Goal: Communication & Community: Connect with others

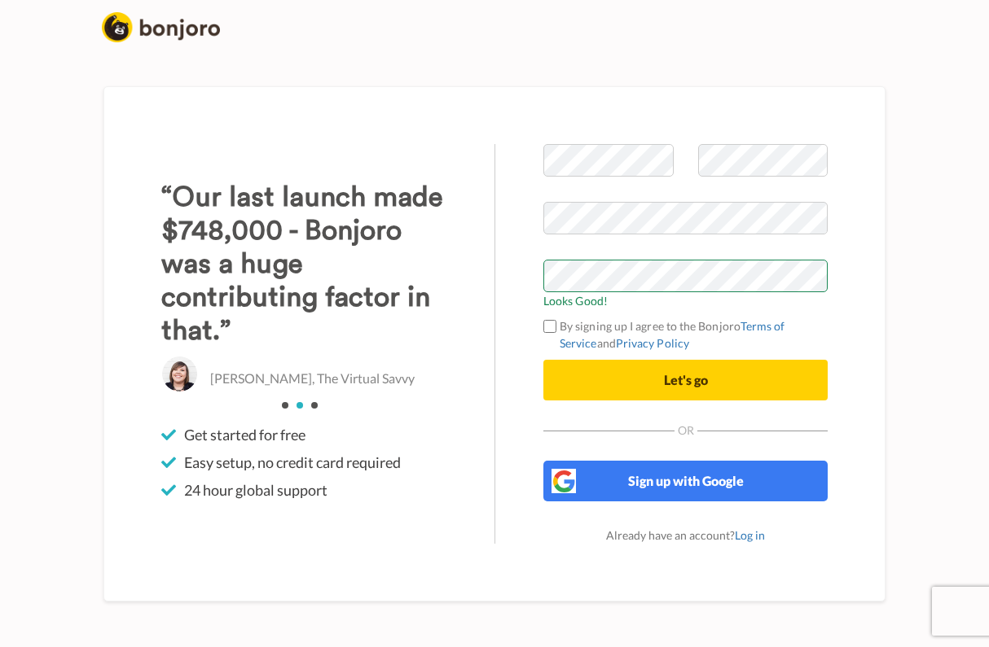
click at [529, 450] on div "Welcome to Bonjoro Looks Good! By signing up I agree to the Bonjoro Terms of Se…" at bounding box center [685, 344] width 382 height 400
click at [549, 327] on form "Looks Good! By signing up I agree to the Bonjoro Terms of Service and Privacy P…" at bounding box center [685, 272] width 284 height 257
click at [589, 394] on button "Let's go" at bounding box center [685, 380] width 284 height 41
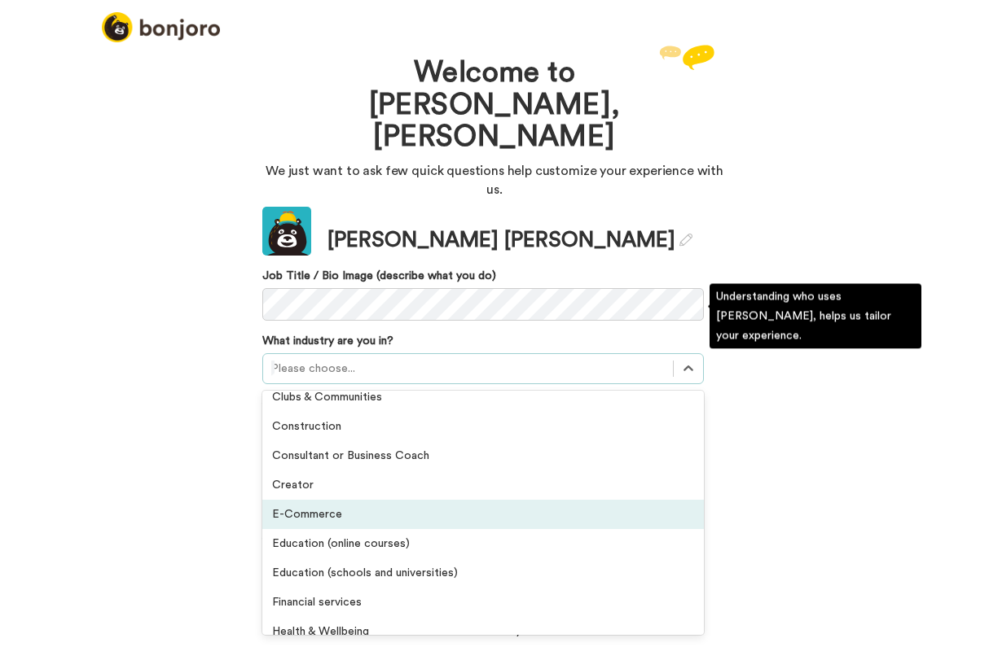
scroll to position [77, 0]
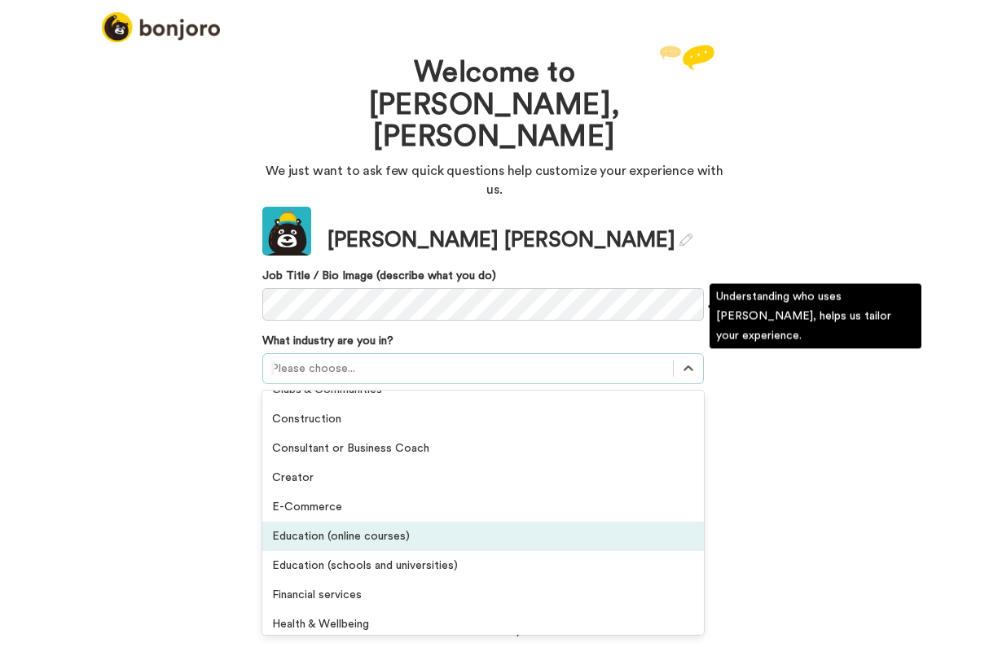
click at [320, 522] on div "Education (online courses)" at bounding box center [482, 536] width 441 height 29
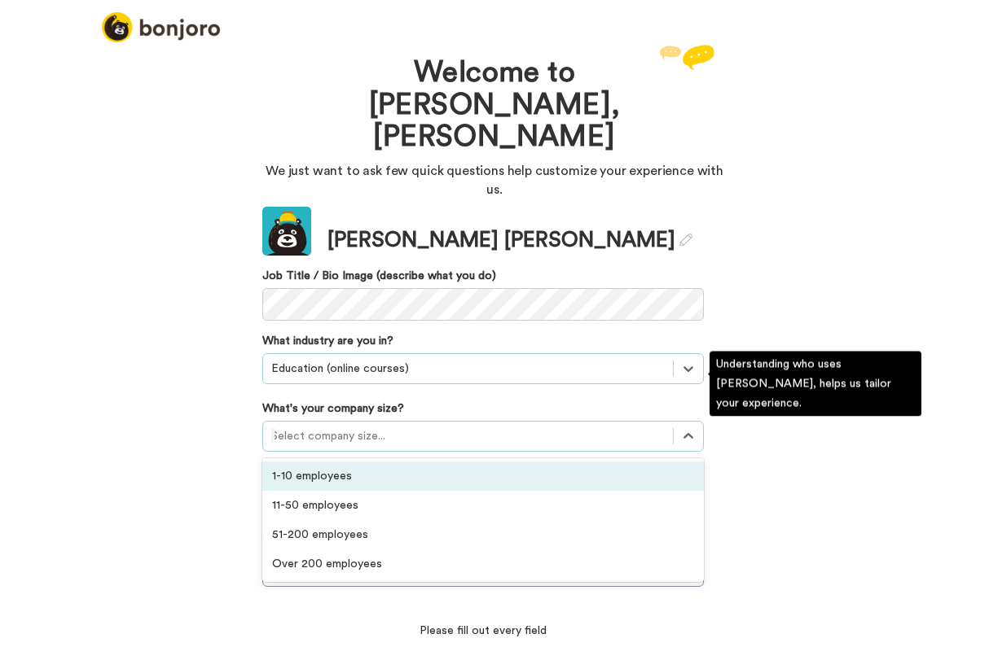
click at [323, 423] on div "Select company size..." at bounding box center [468, 436] width 410 height 26
click at [321, 462] on div "1-10 employees" at bounding box center [482, 476] width 441 height 29
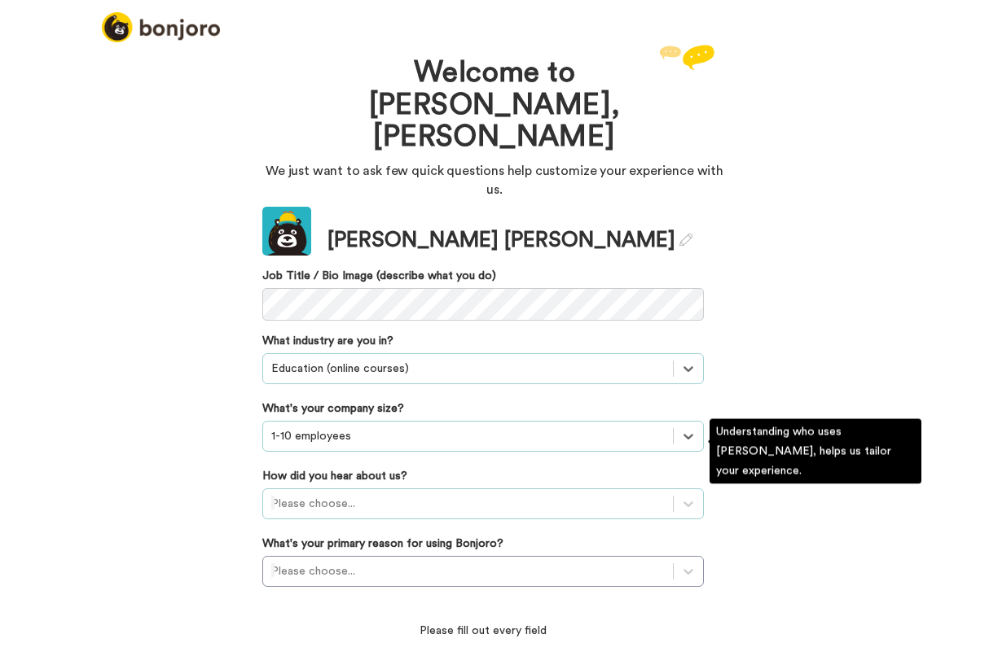
click at [314, 496] on div "Please choose..." at bounding box center [467, 504] width 393 height 16
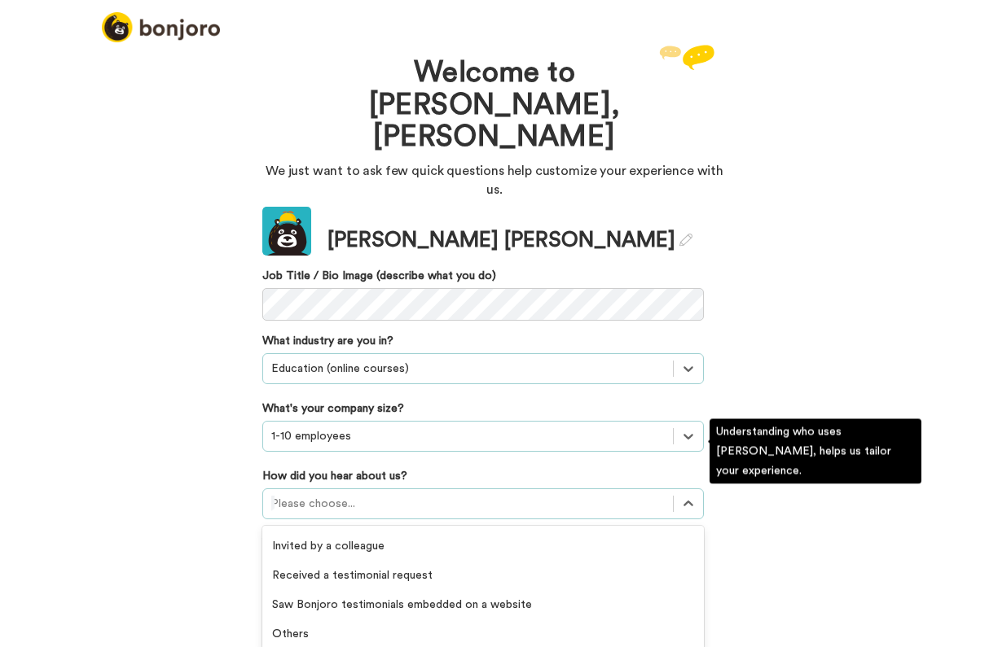
scroll to position [467, 0]
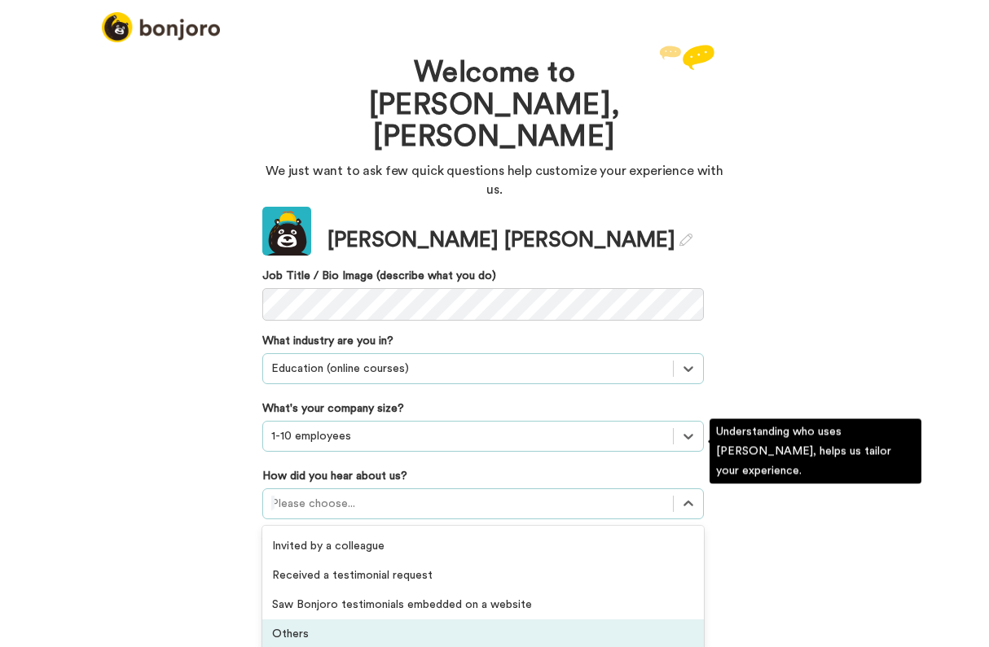
click at [312, 620] on div "Others" at bounding box center [482, 634] width 441 height 29
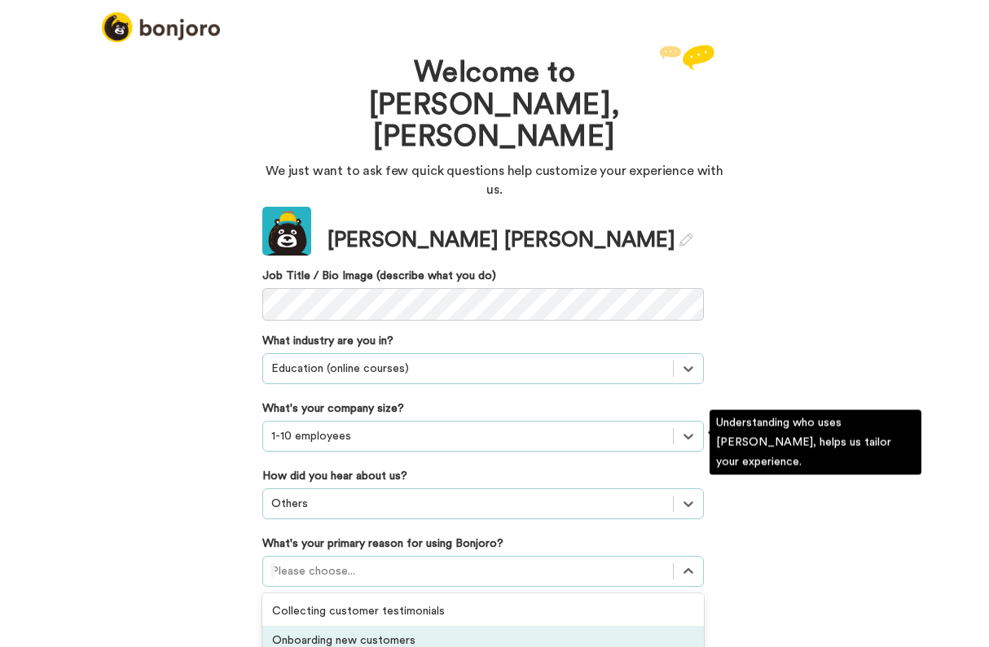
scroll to position [77, 0]
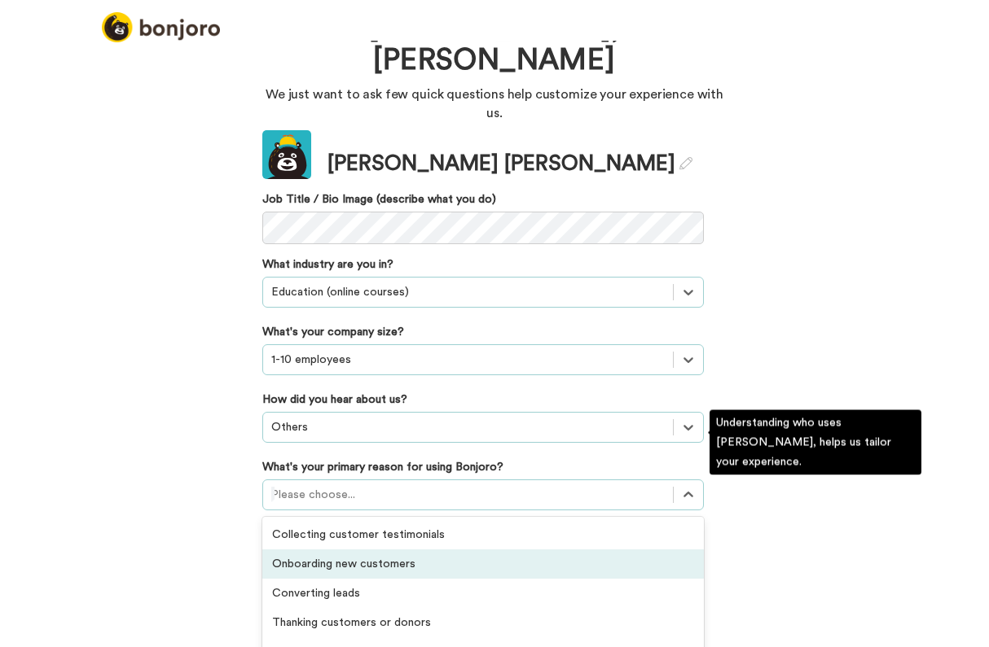
click at [309, 511] on div "option Onboarding new customers focused, 2 of 6. 6 results available. Use Up an…" at bounding box center [482, 495] width 441 height 31
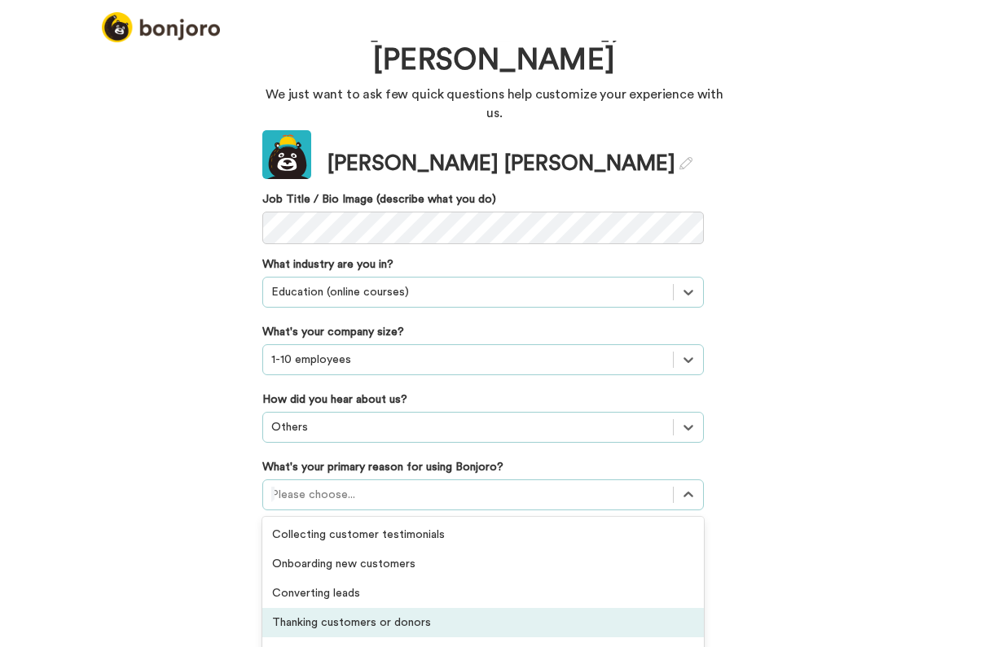
click at [222, 598] on div "Welcome to Bonjoro, Rene We just want to ask few quick questions help customize…" at bounding box center [494, 344] width 989 height 607
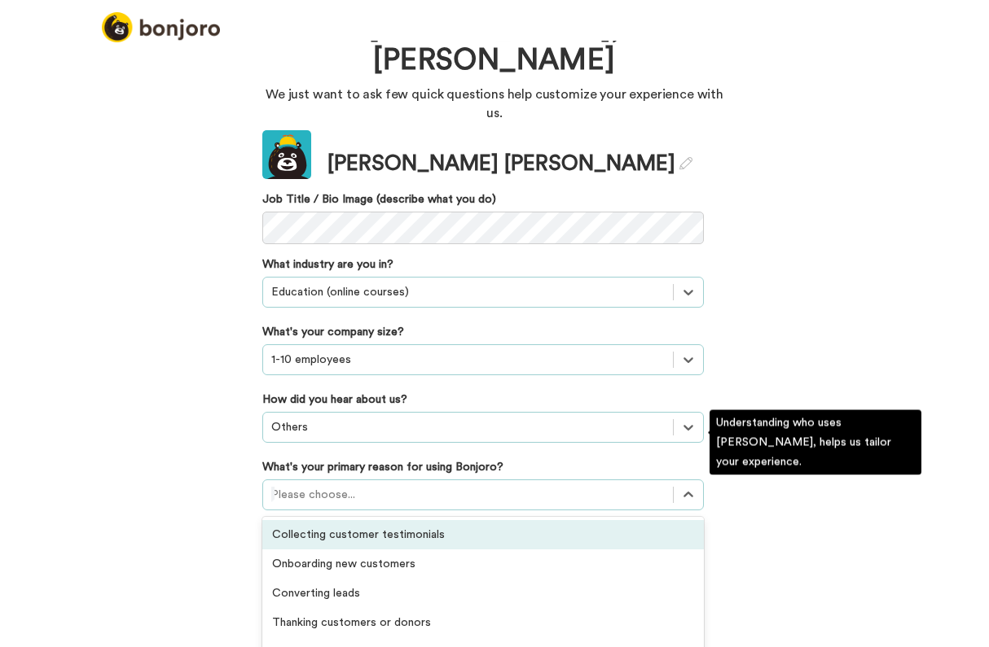
click at [301, 507] on div "option Collecting customer testimonials focused, 1 of 6. 6 results available. U…" at bounding box center [482, 495] width 441 height 31
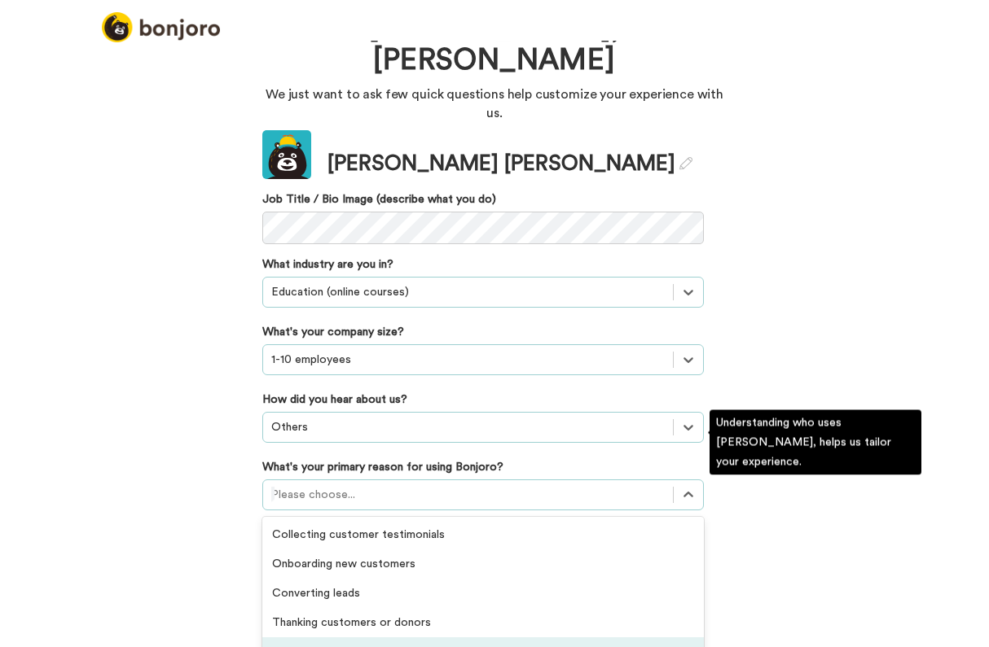
click at [294, 638] on div "Retaining existing customers" at bounding box center [482, 652] width 441 height 29
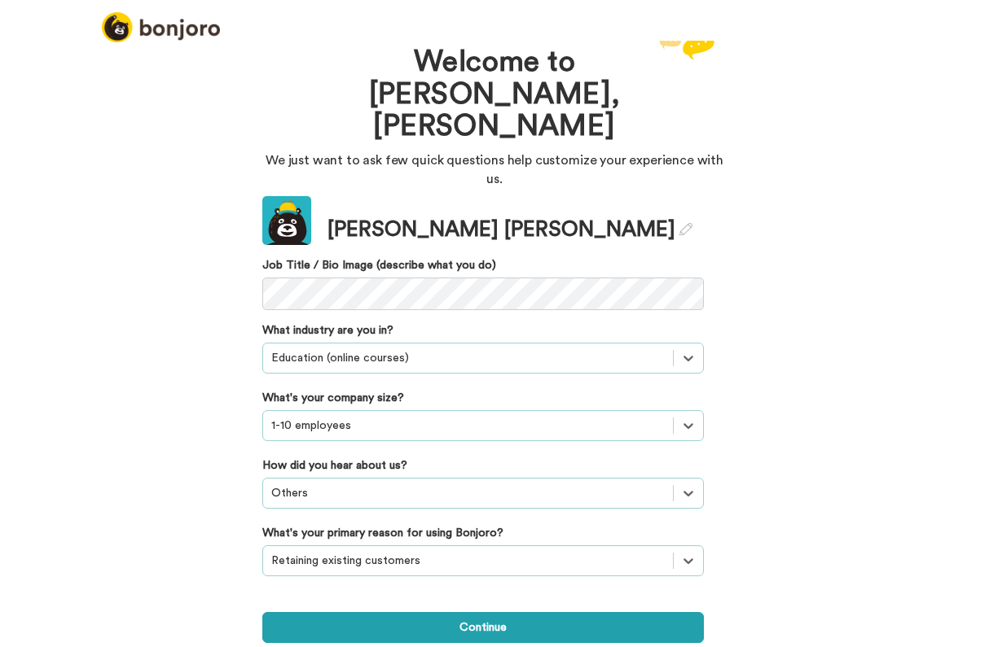
scroll to position [0, 0]
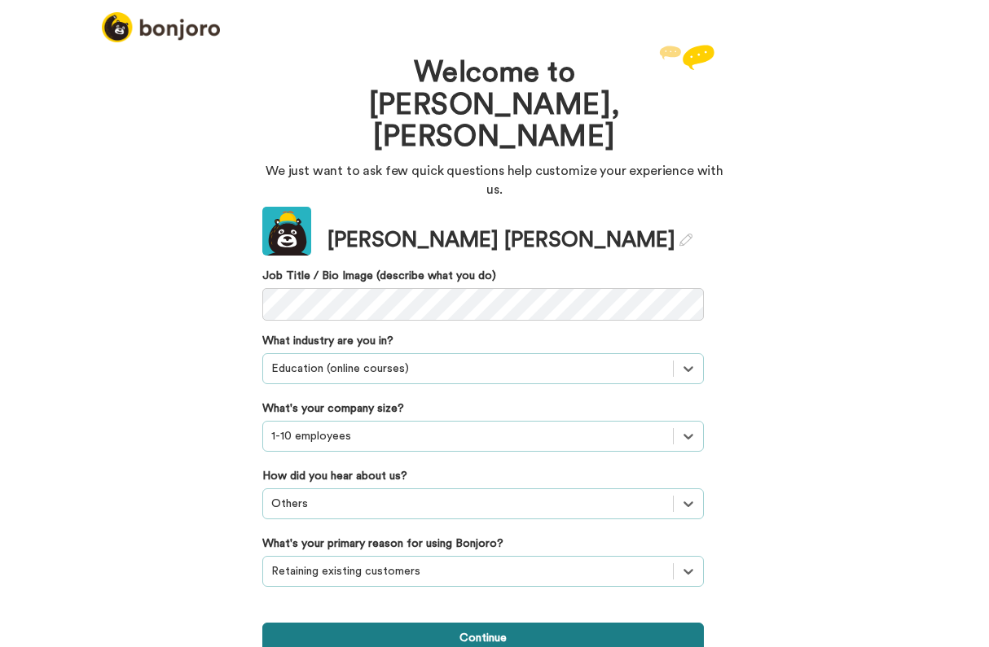
click at [349, 623] on button "Continue" at bounding box center [482, 638] width 441 height 31
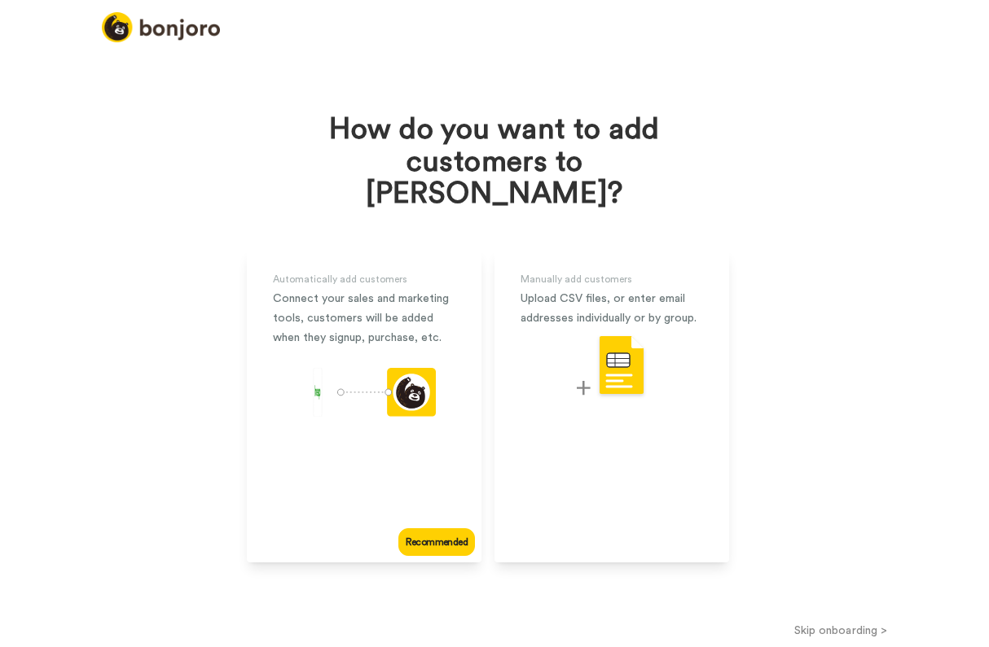
click at [828, 622] on button "Skip onboarding >" at bounding box center [840, 630] width 296 height 17
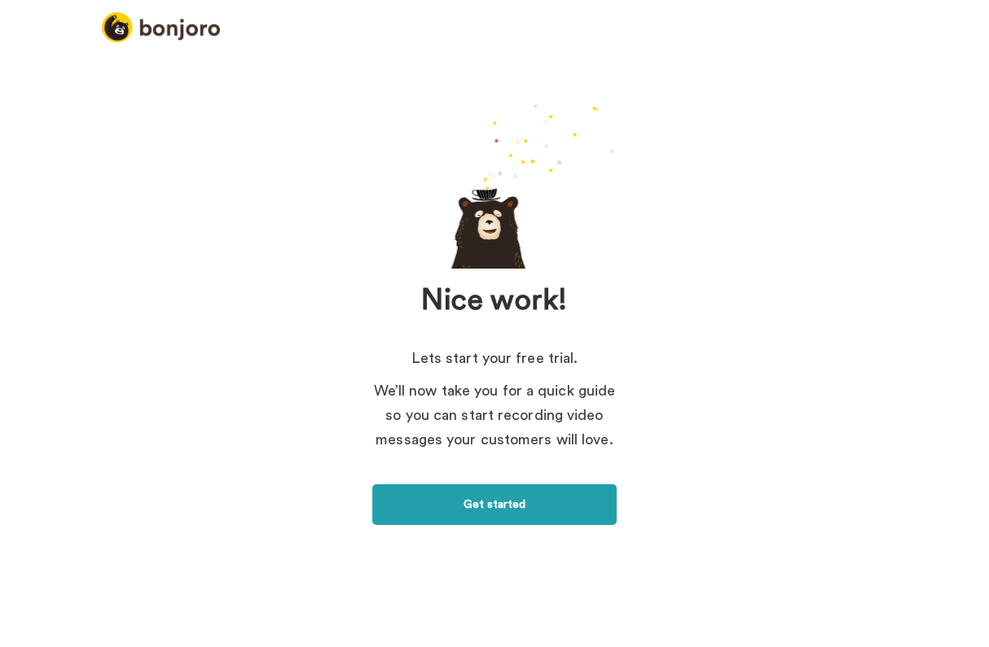
click at [562, 502] on link "Get started" at bounding box center [494, 505] width 244 height 41
click at [506, 508] on link "Get started" at bounding box center [494, 505] width 244 height 41
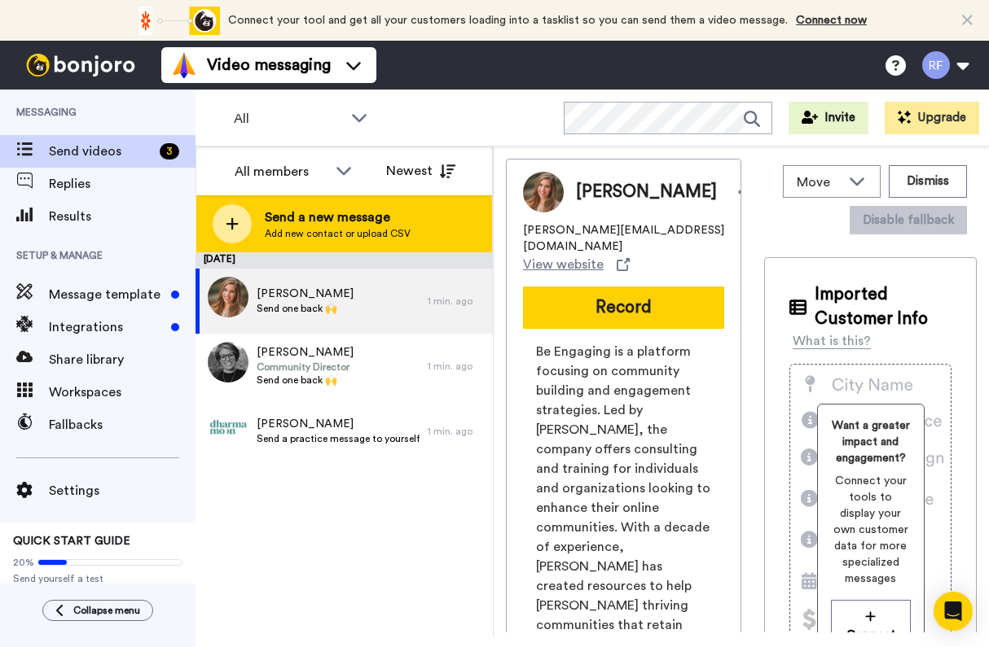
click at [303, 209] on span "Send a new message" at bounding box center [338, 218] width 146 height 20
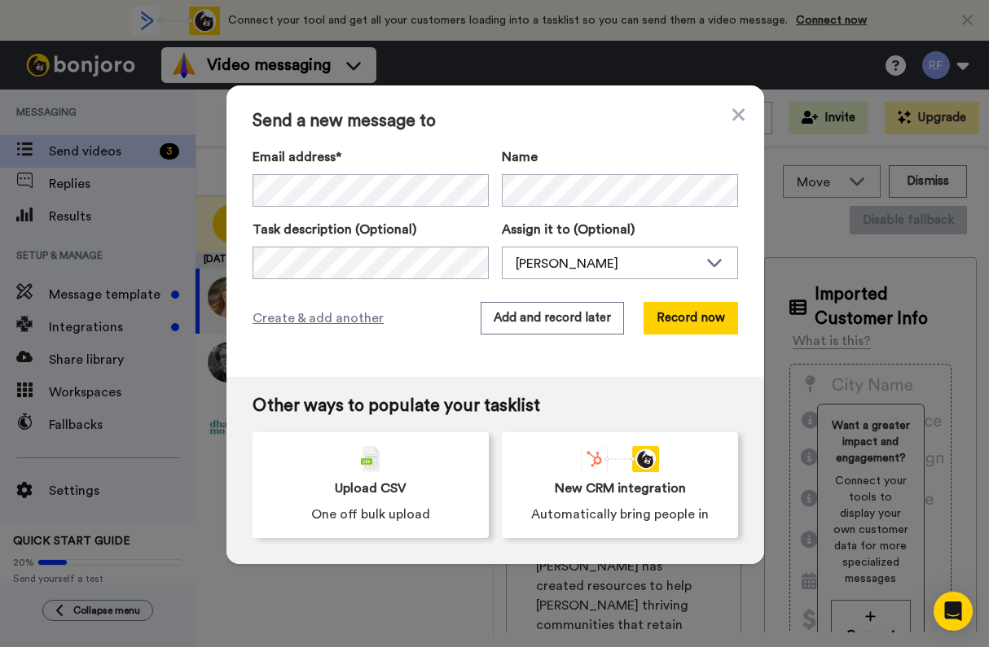
click at [189, 112] on div "Send a new message to Email address* Rene Fay <programs@dharmamoon.com> Shana L…" at bounding box center [494, 323] width 989 height 647
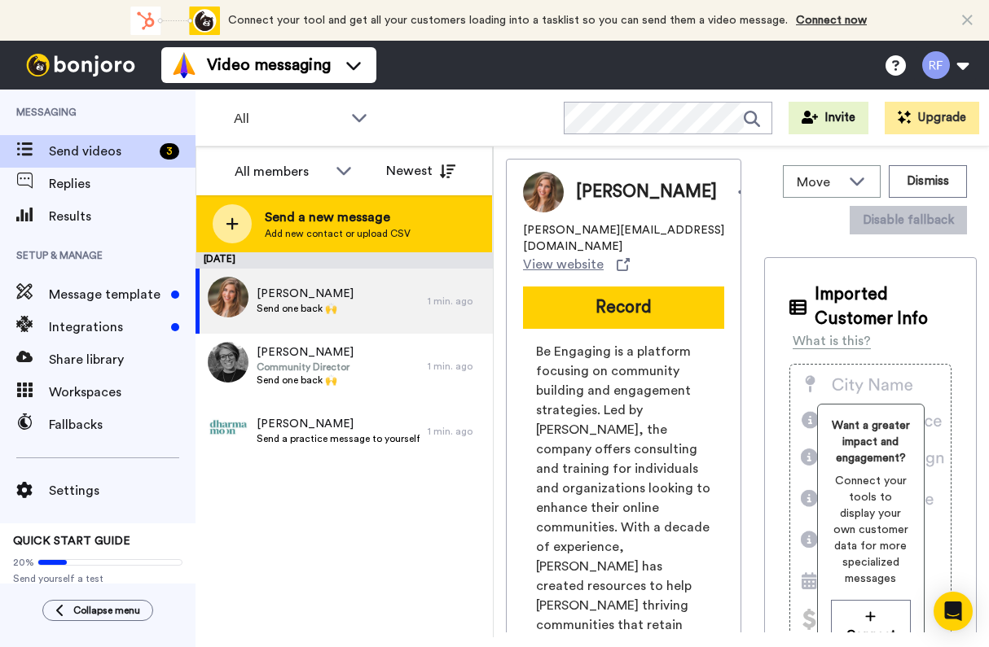
click at [372, 228] on span "Add new contact or upload CSV" at bounding box center [338, 233] width 146 height 13
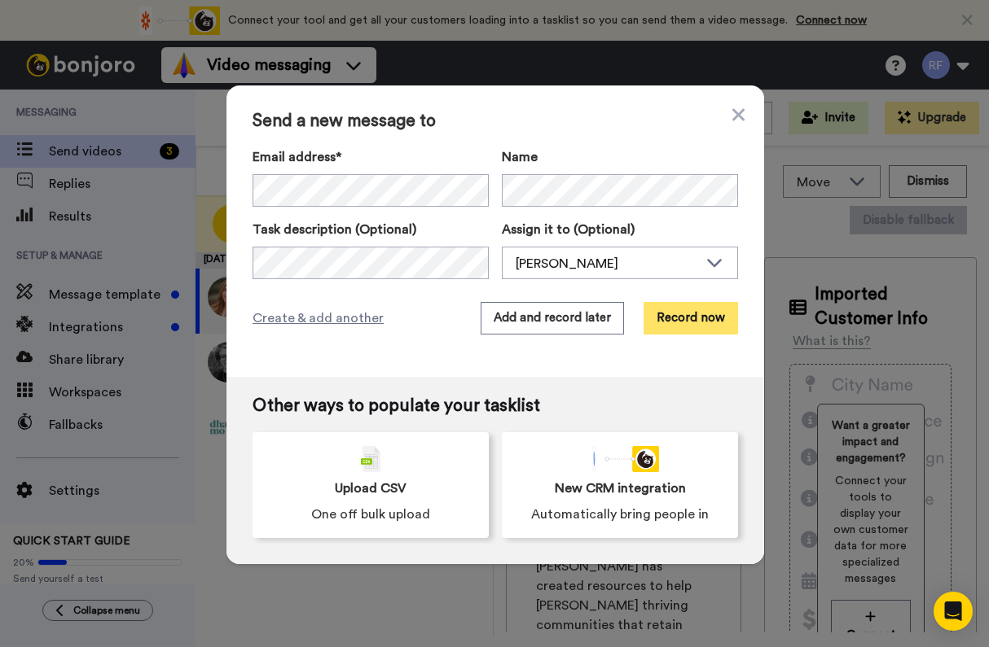
click at [669, 316] on button "Record now" at bounding box center [690, 318] width 94 height 33
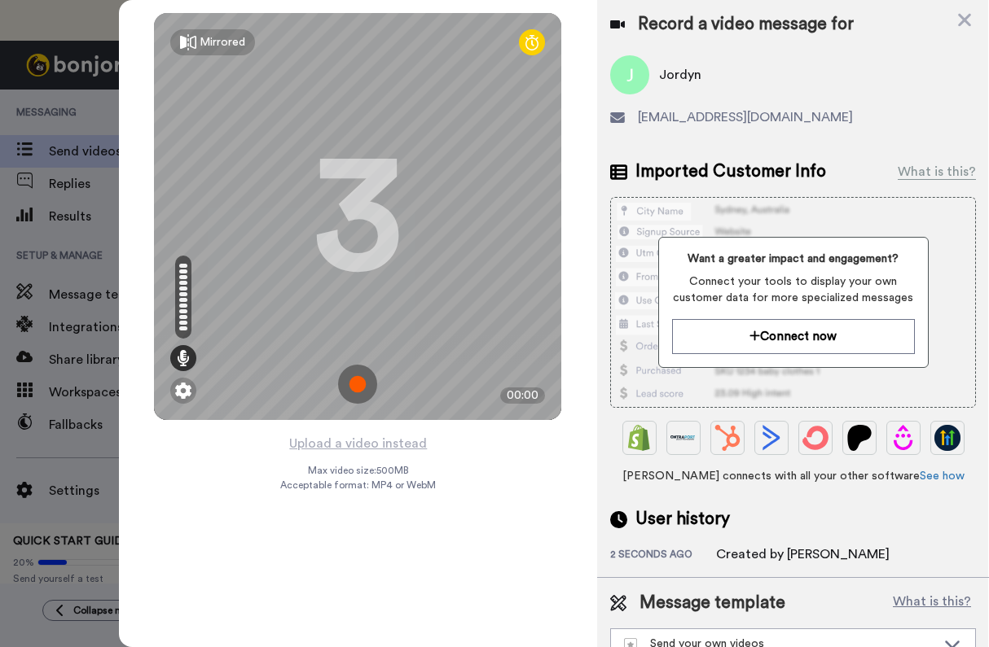
click at [356, 379] on img at bounding box center [357, 384] width 39 height 39
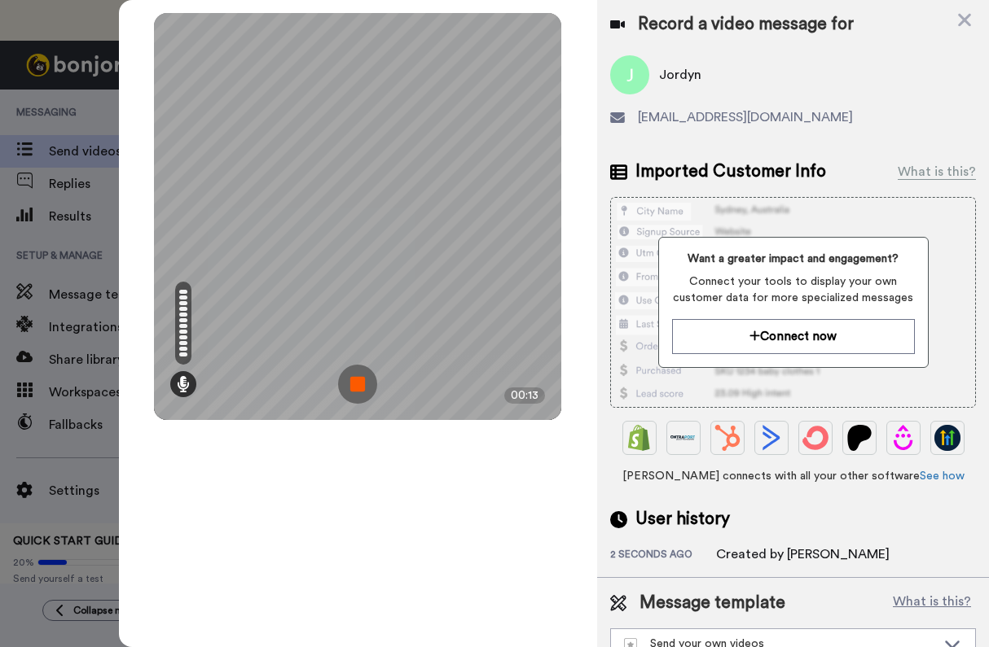
click at [356, 379] on img at bounding box center [357, 384] width 39 height 39
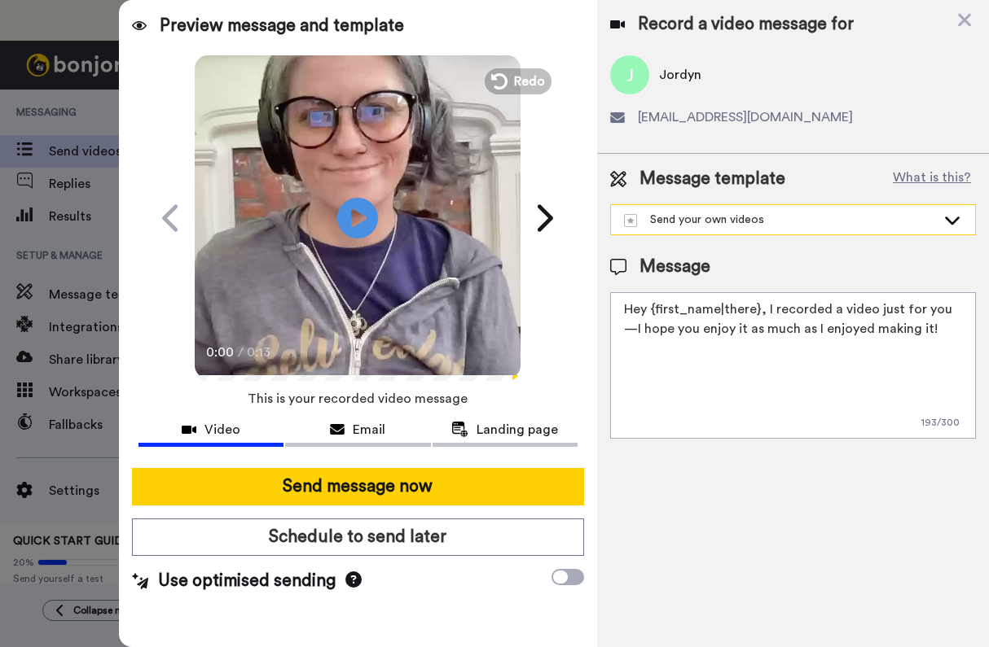
click at [729, 225] on div "Send your own videos" at bounding box center [780, 220] width 312 height 16
click at [726, 224] on div "Send your own videos" at bounding box center [780, 220] width 312 height 16
click at [713, 322] on textarea "Hey {first_name|there}, I recorded a video just for you—I hope you enjoy it as …" at bounding box center [793, 365] width 366 height 147
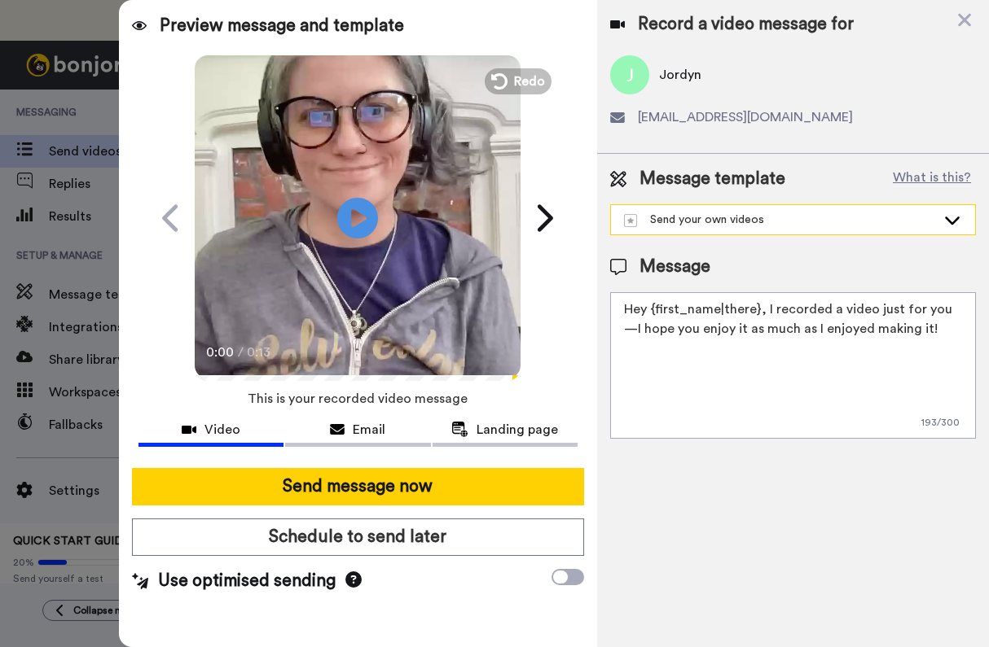
click at [769, 229] on div "Send your own videos" at bounding box center [793, 219] width 364 height 29
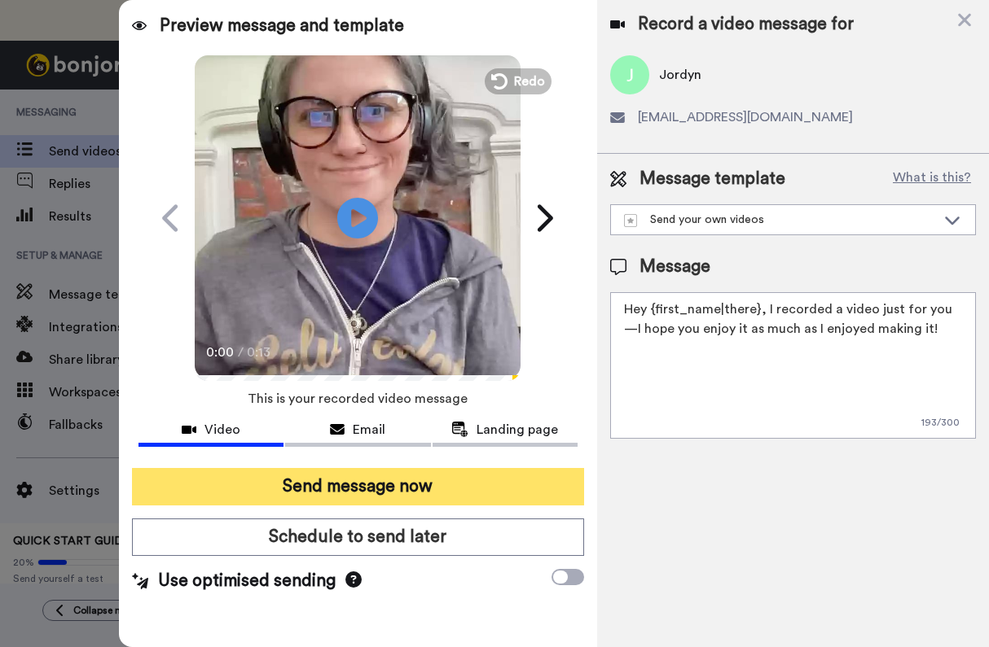
click at [377, 479] on button "Send message now" at bounding box center [358, 486] width 453 height 37
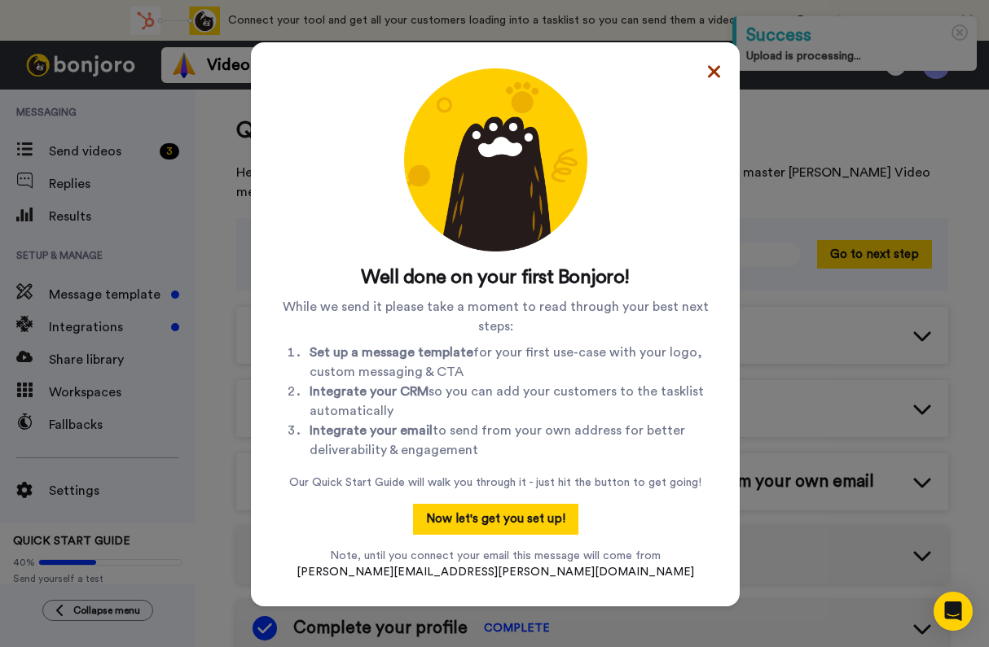
click at [708, 76] on icon at bounding box center [714, 71] width 12 height 12
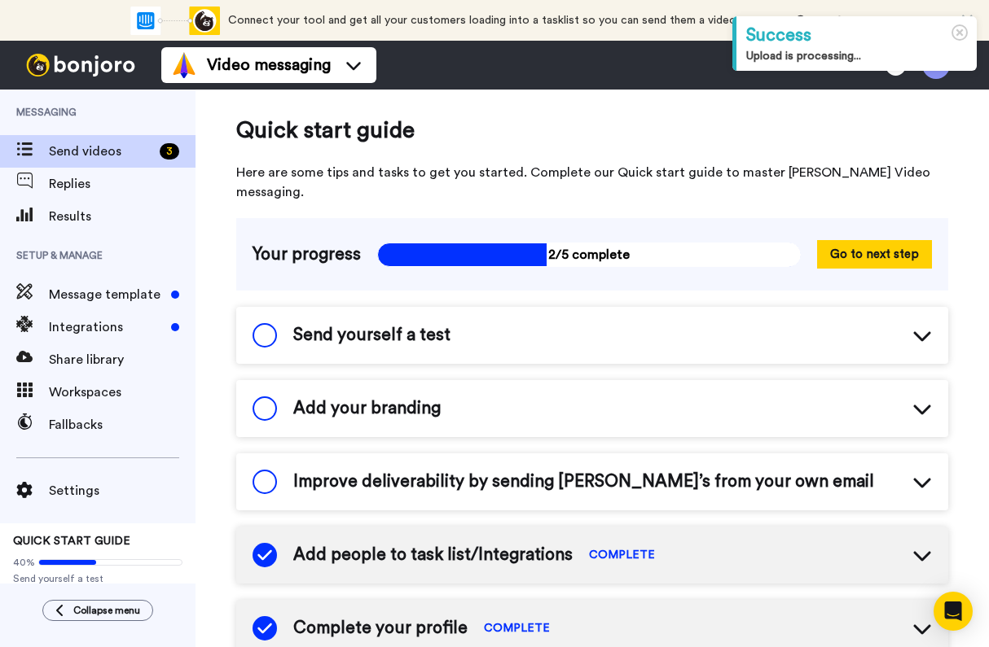
click at [135, 146] on span "Send videos" at bounding box center [101, 152] width 104 height 20
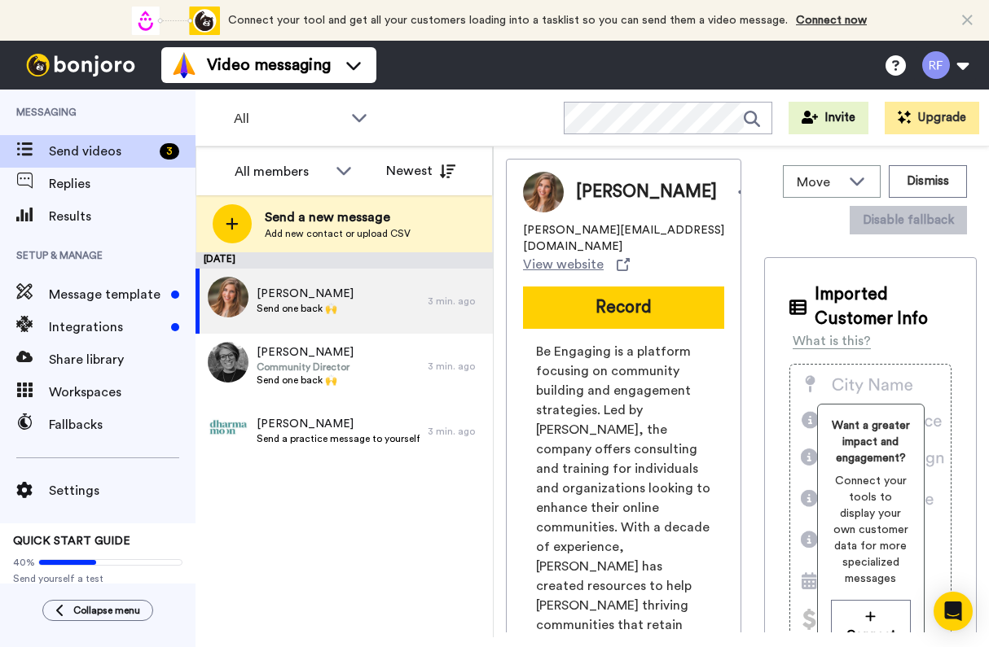
click at [346, 515] on div "[DATE] [PERSON_NAME] Send one back 🙌 3 min. ago [PERSON_NAME] Community Directo…" at bounding box center [343, 444] width 297 height 385
click at [332, 301] on span "[PERSON_NAME]" at bounding box center [305, 294] width 97 height 16
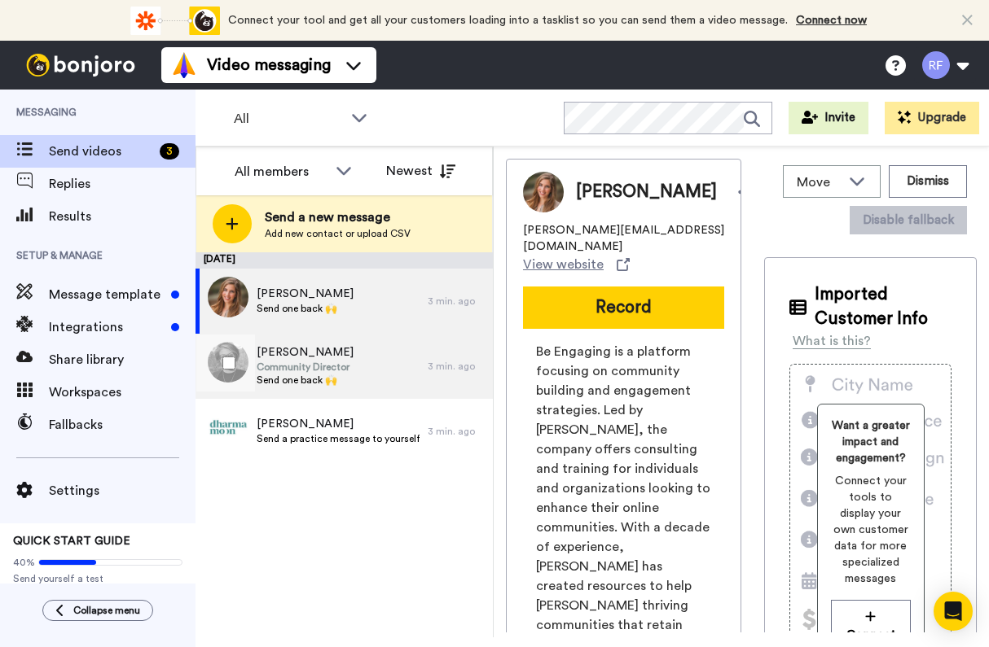
click at [369, 380] on div "[PERSON_NAME] Community Director Send one back 🙌" at bounding box center [311, 366] width 232 height 65
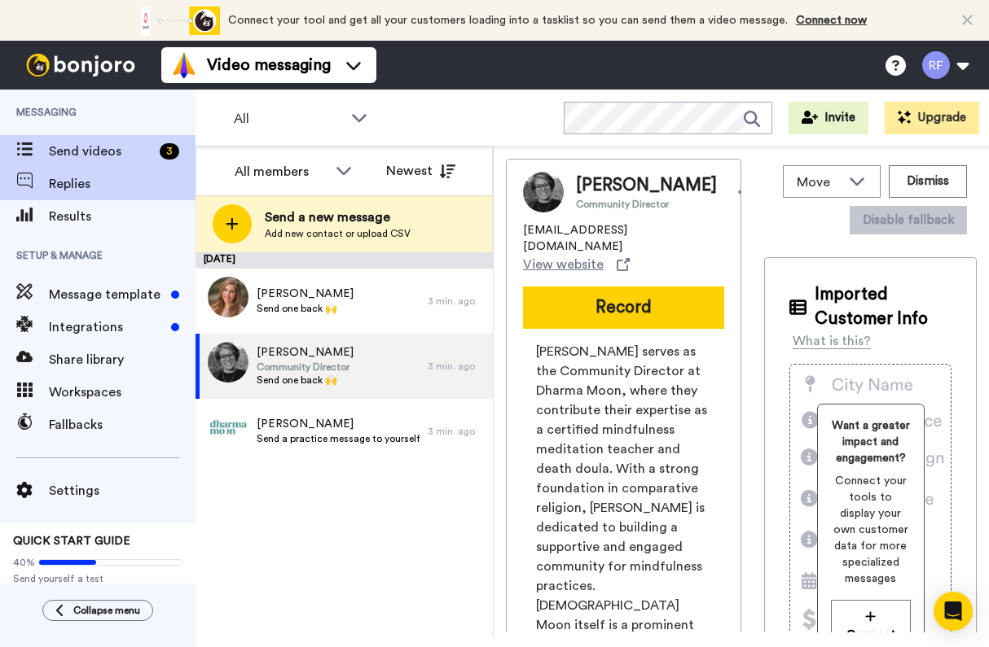
click at [138, 194] on div "Replies" at bounding box center [97, 184] width 195 height 33
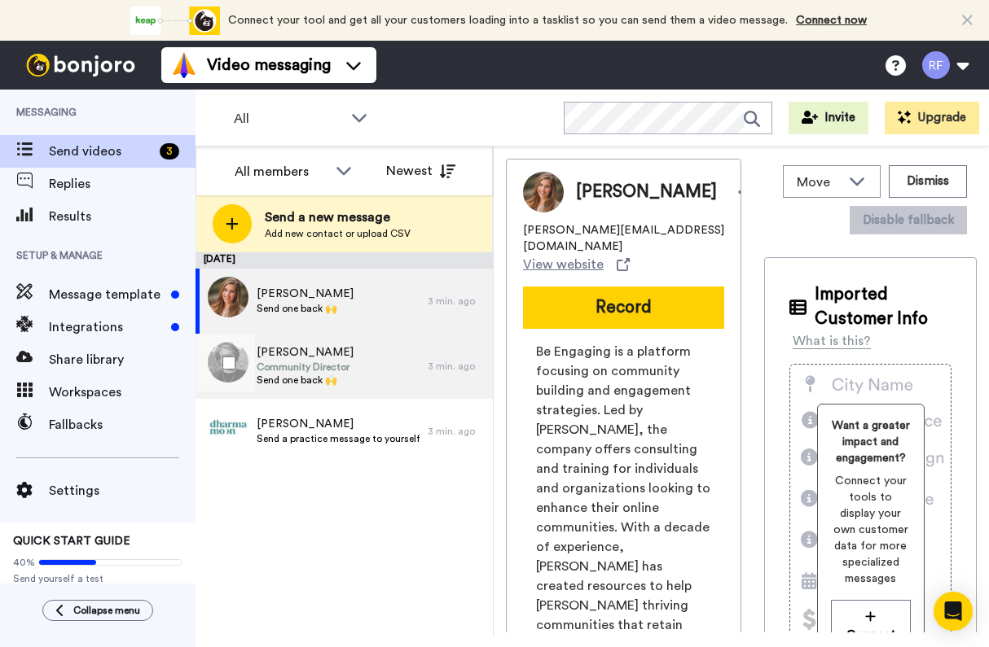
click at [284, 386] on span "Send one back 🙌" at bounding box center [305, 380] width 97 height 13
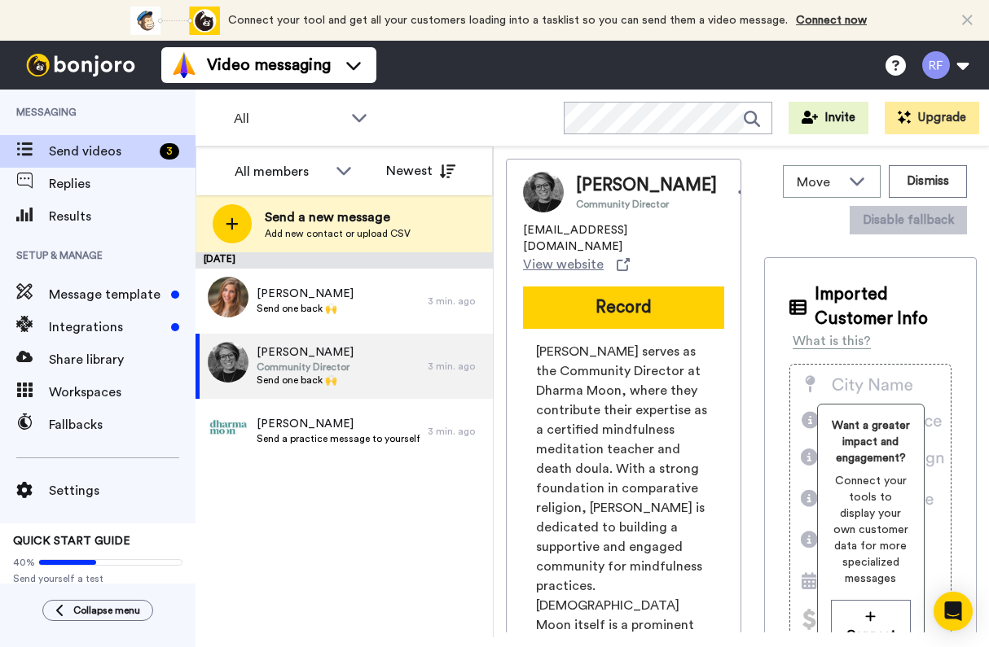
click at [608, 226] on span "programs@dharmamoon.com" at bounding box center [623, 238] width 201 height 33
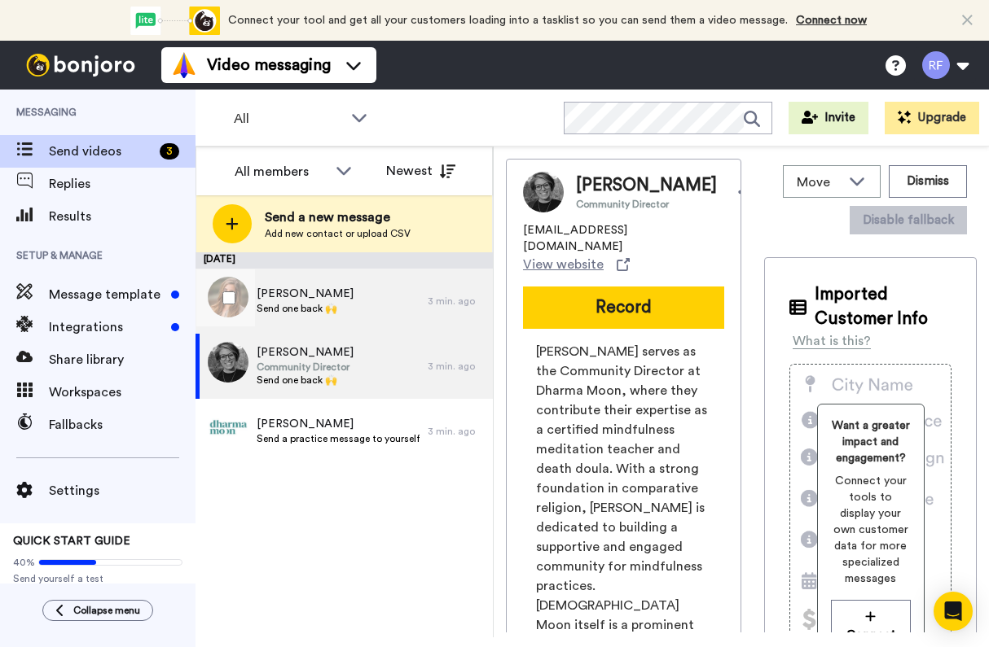
click at [314, 327] on div "Shana Lynn Send one back 🙌" at bounding box center [311, 301] width 232 height 65
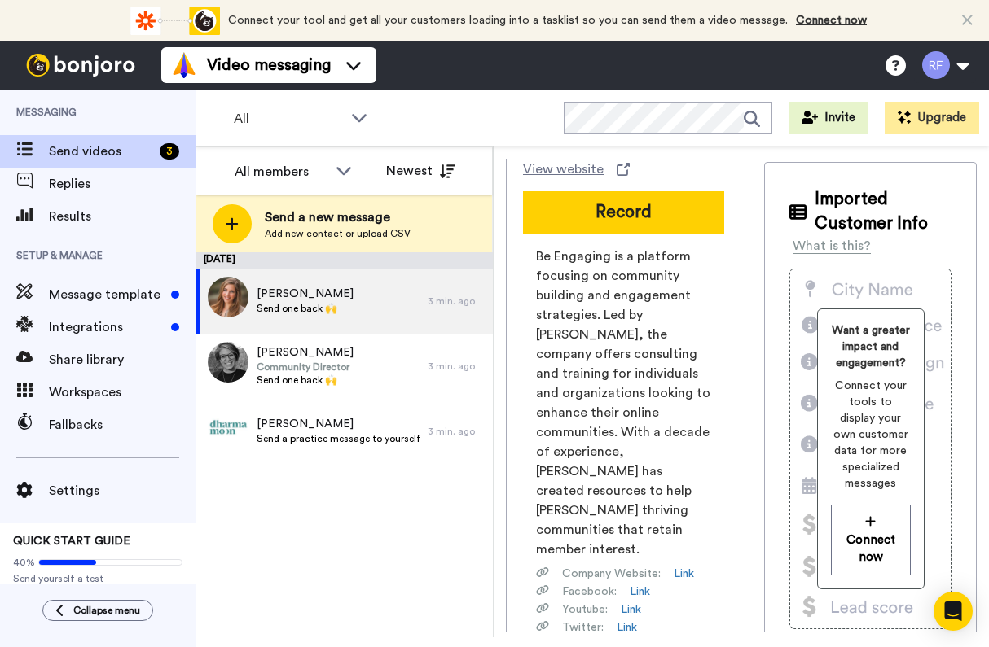
scroll to position [110, 0]
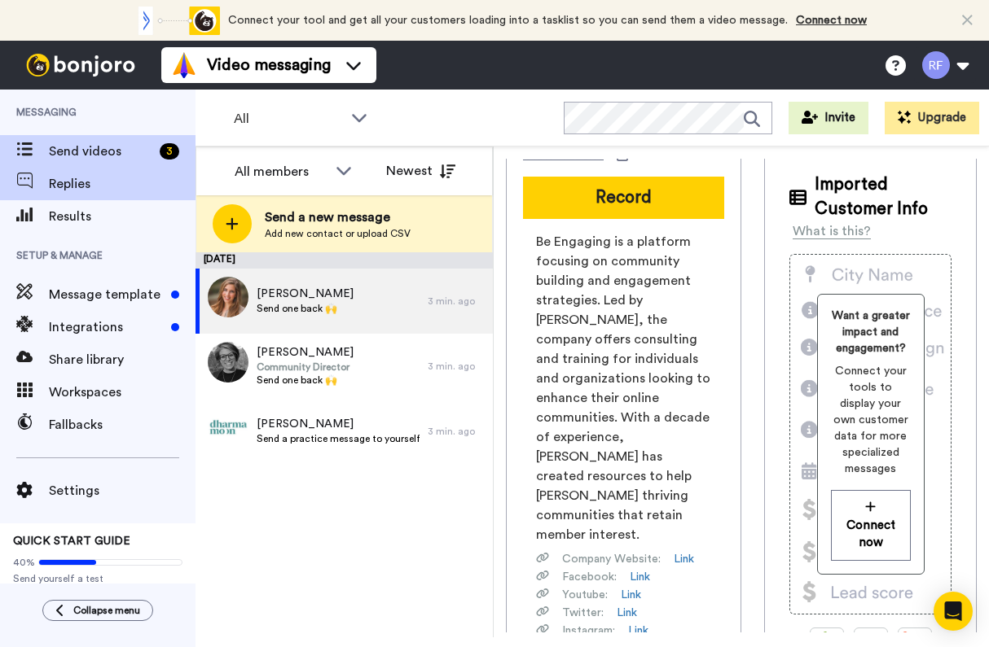
click at [125, 180] on span "Replies" at bounding box center [122, 184] width 147 height 20
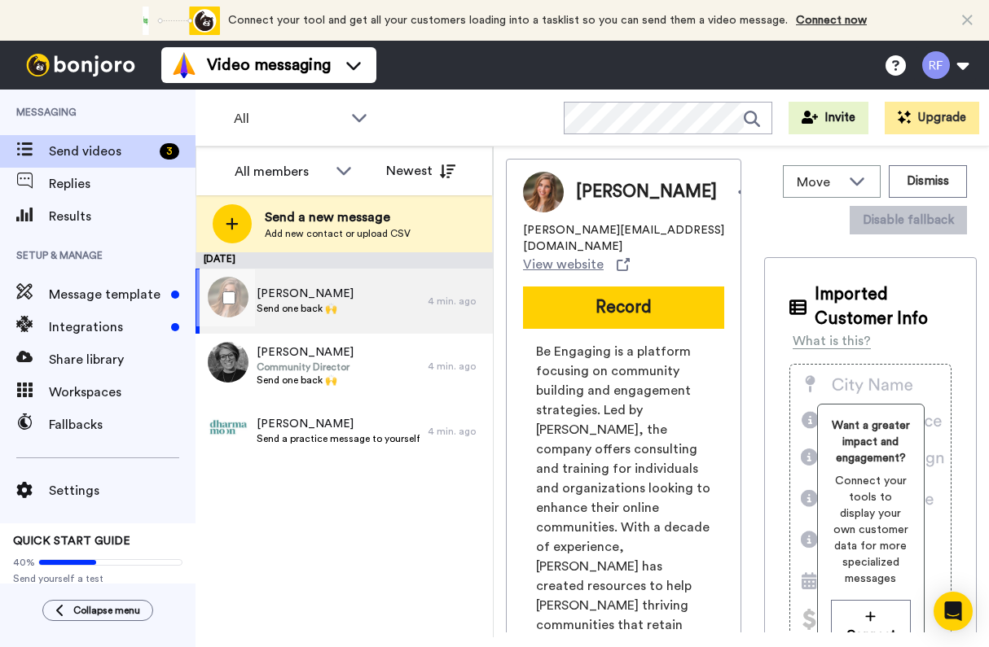
click at [294, 288] on span "[PERSON_NAME]" at bounding box center [305, 294] width 97 height 16
click at [738, 198] on icon at bounding box center [745, 192] width 15 height 16
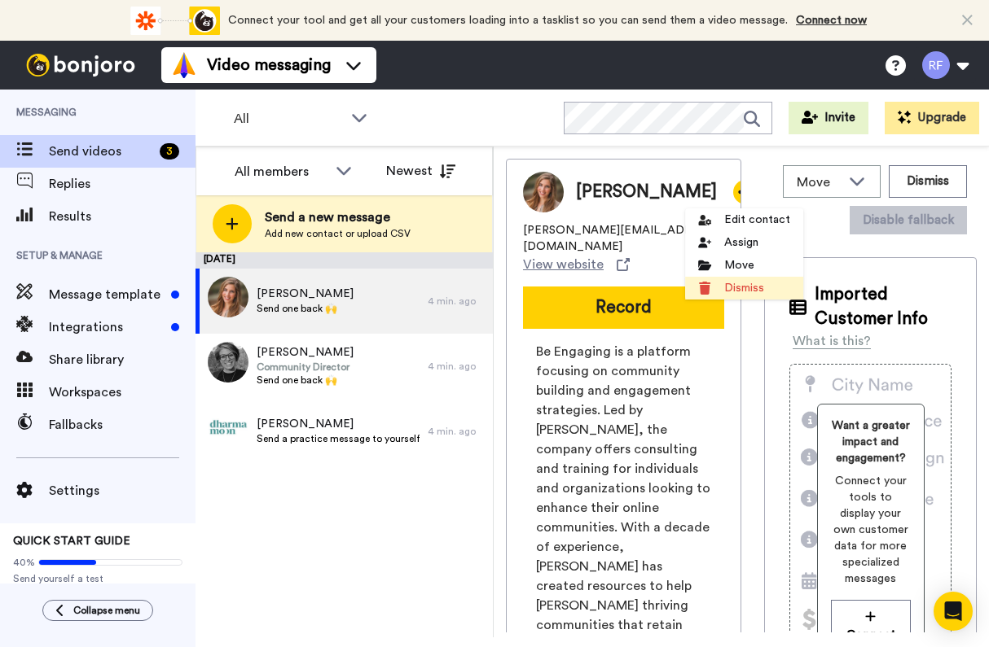
click at [737, 281] on li "Dismiss" at bounding box center [744, 288] width 118 height 23
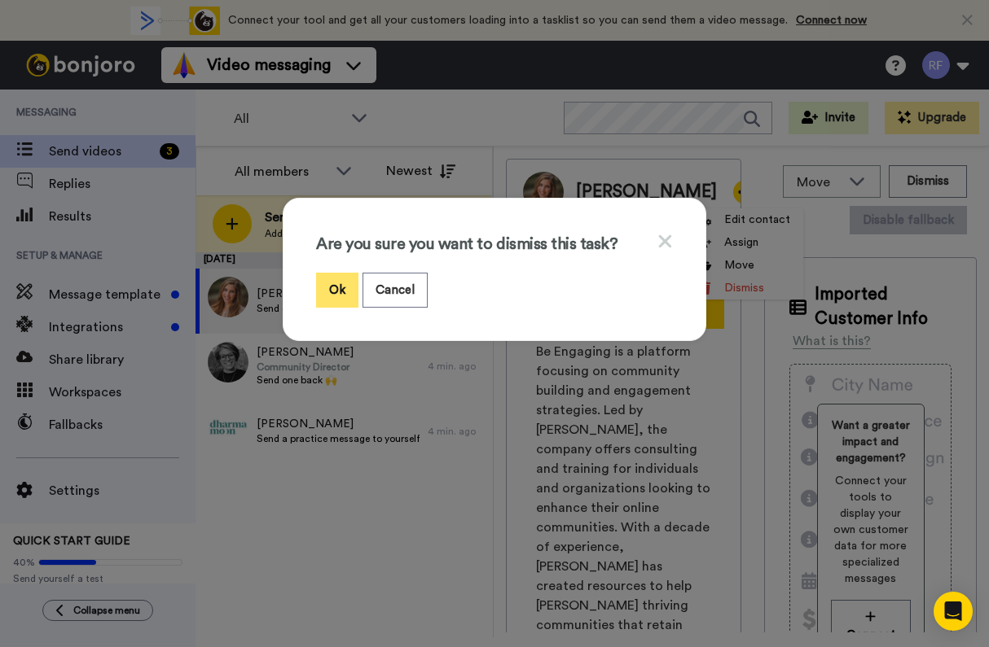
click at [331, 285] on button "Ok" at bounding box center [337, 290] width 42 height 35
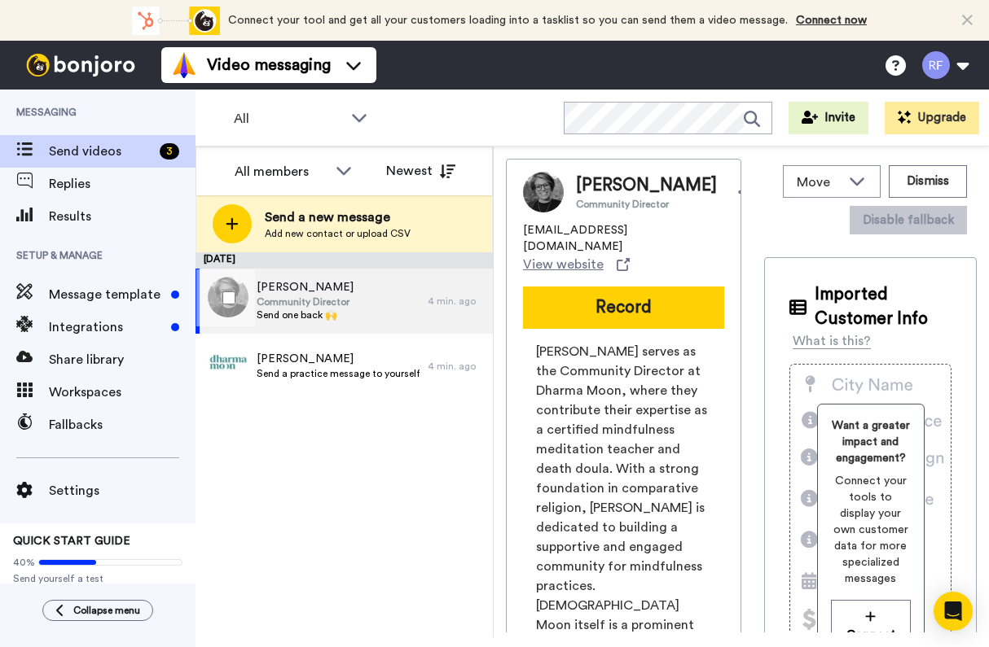
click at [428, 298] on div "4 min. ago" at bounding box center [456, 301] width 57 height 13
click at [711, 187] on div "[PERSON_NAME] Community Director" at bounding box center [667, 191] width 182 height 37
click at [733, 190] on div at bounding box center [745, 192] width 24 height 24
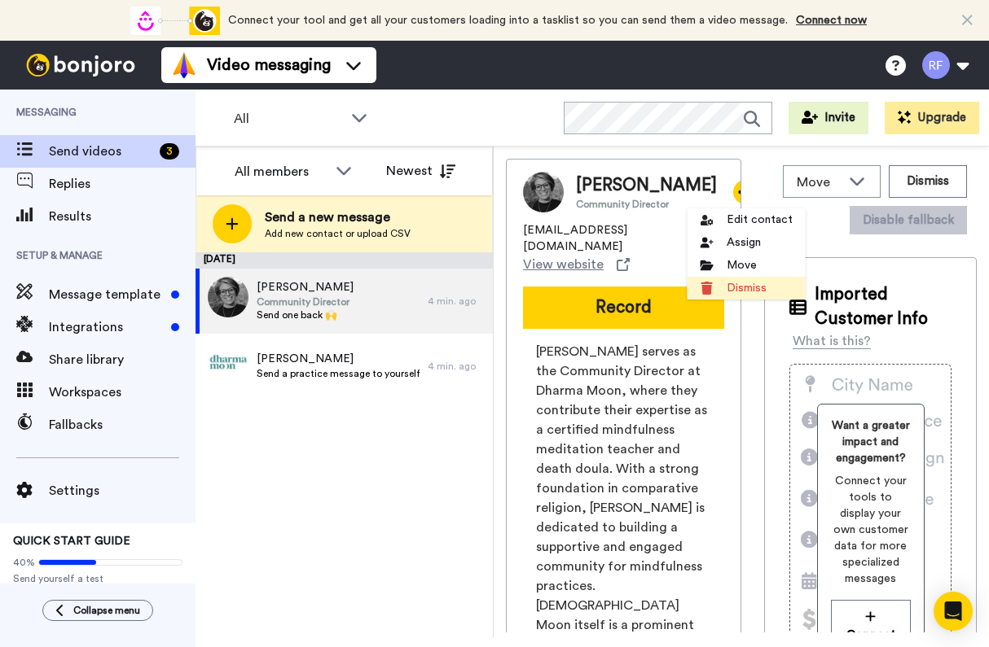
click at [715, 287] on li "Dismiss" at bounding box center [746, 288] width 118 height 23
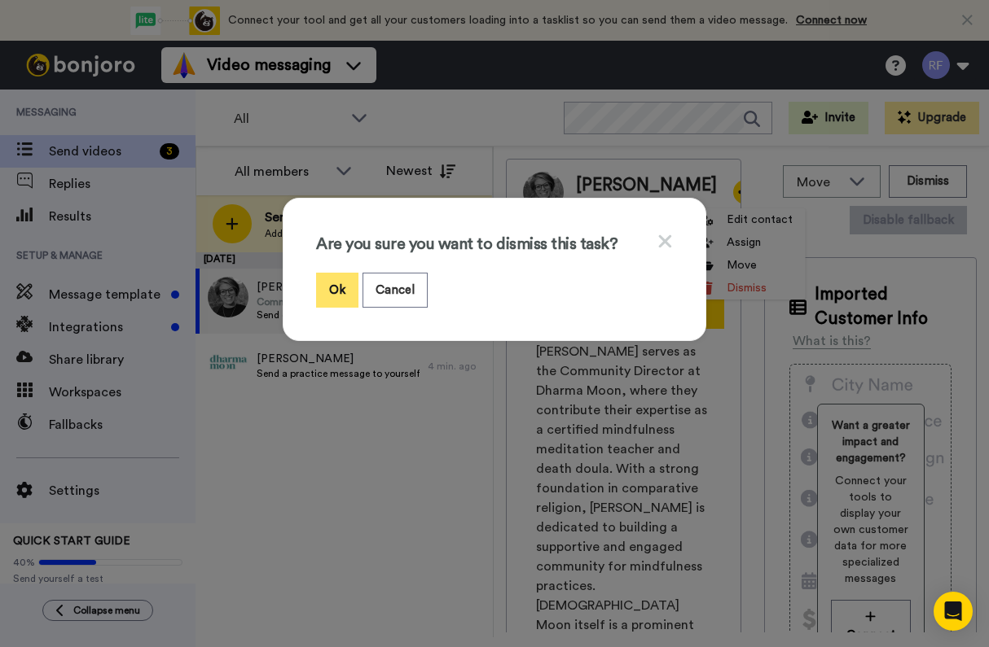
click at [333, 298] on button "Ok" at bounding box center [337, 290] width 42 height 35
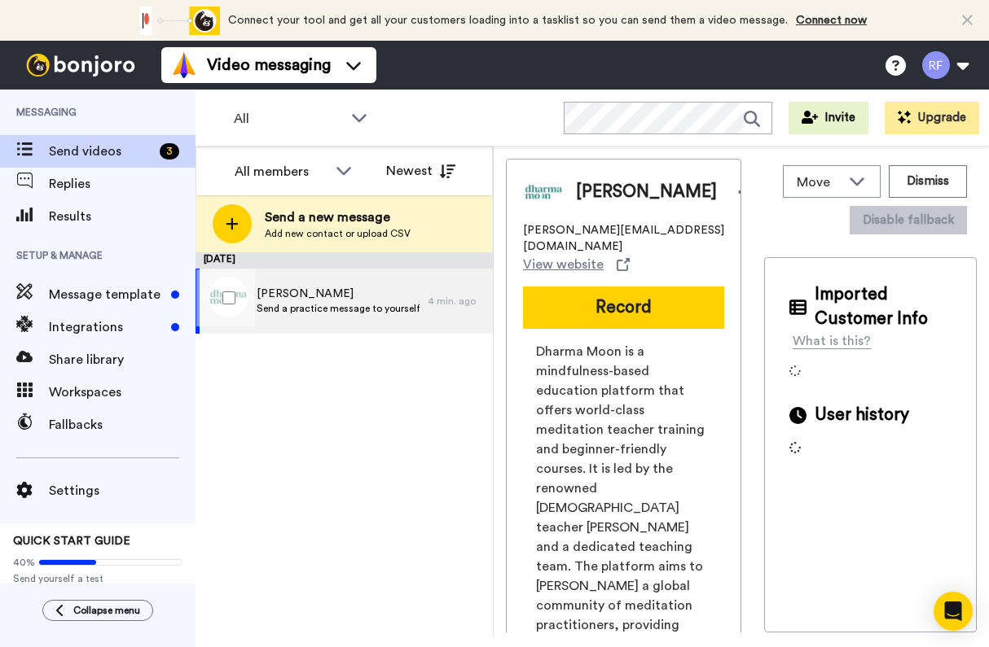
click at [442, 308] on div "Rene Send a practice message to yourself 4 min. ago" at bounding box center [343, 301] width 297 height 65
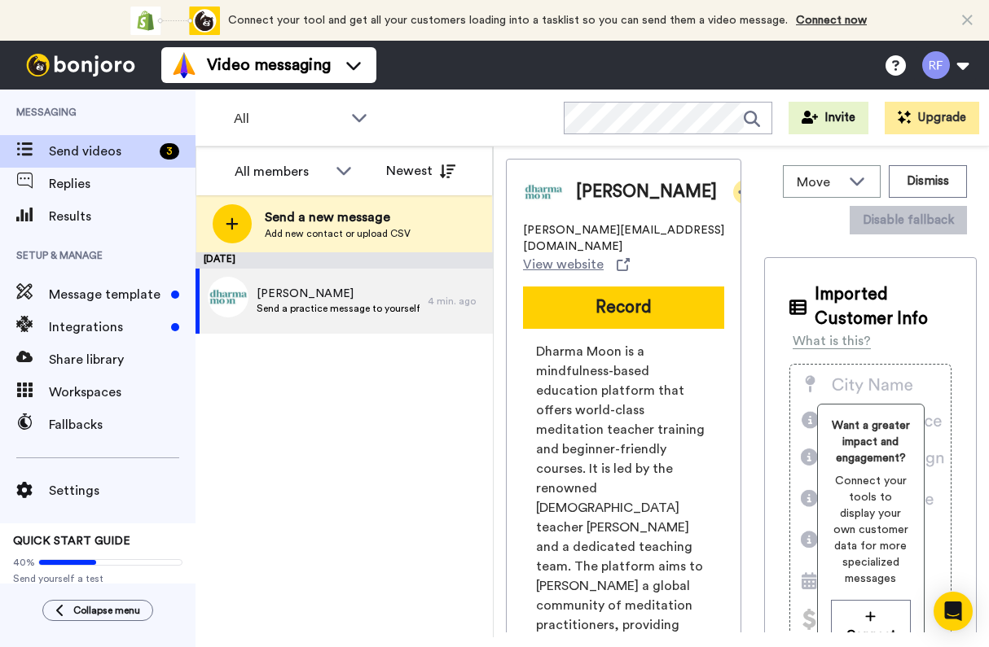
click at [733, 190] on div at bounding box center [745, 192] width 24 height 24
click at [669, 283] on li "Dismiss" at bounding box center [691, 288] width 118 height 23
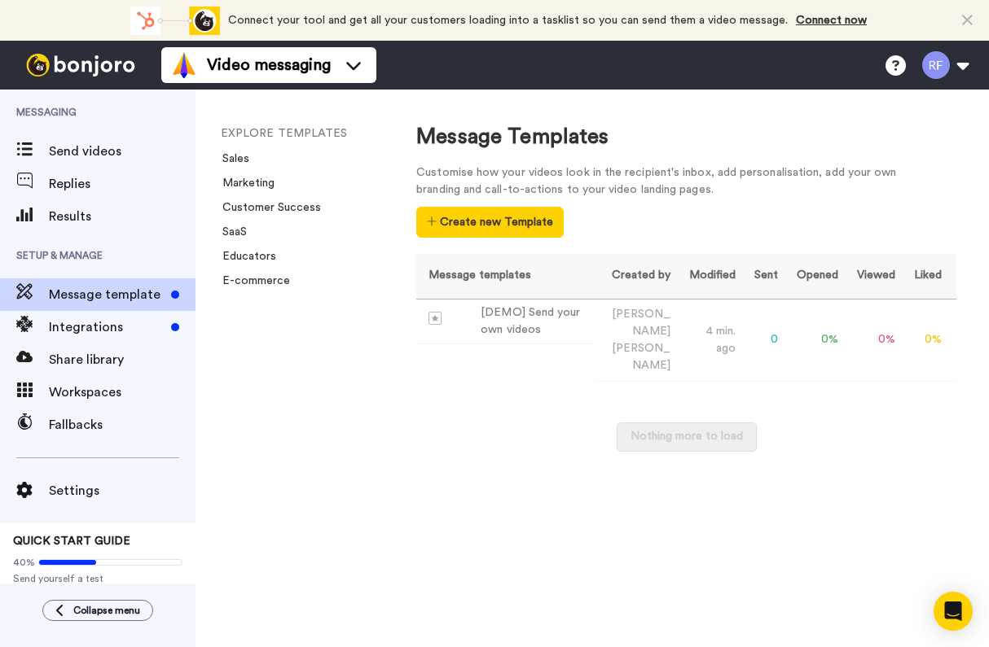
click at [465, 423] on div "Nothing more to load" at bounding box center [686, 446] width 540 height 46
click at [93, 220] on span "Results" at bounding box center [122, 217] width 147 height 20
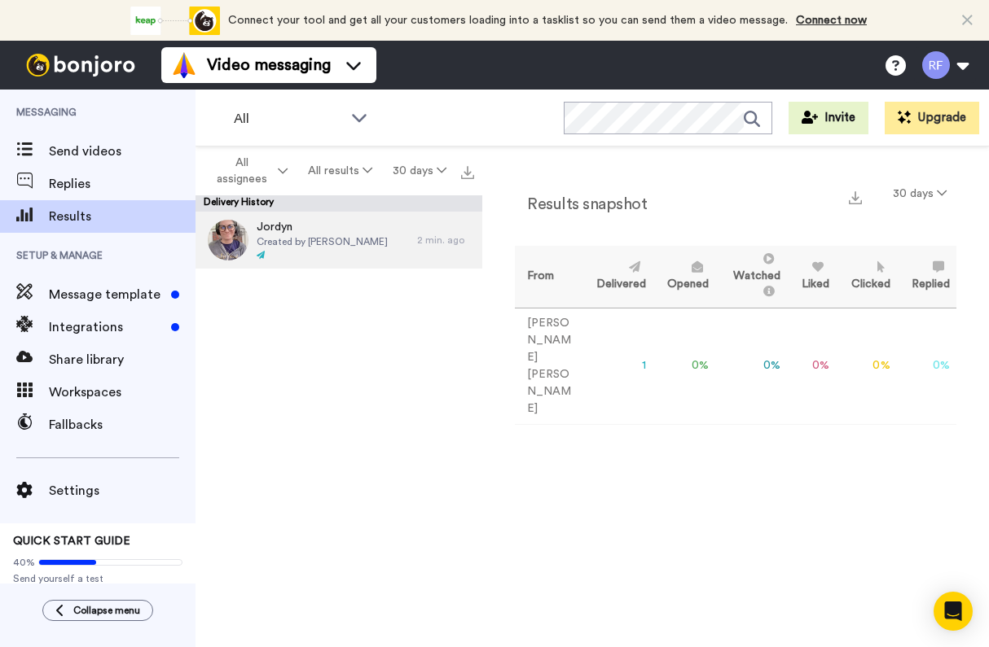
click at [343, 235] on span "Created by [PERSON_NAME]" at bounding box center [322, 241] width 131 height 13
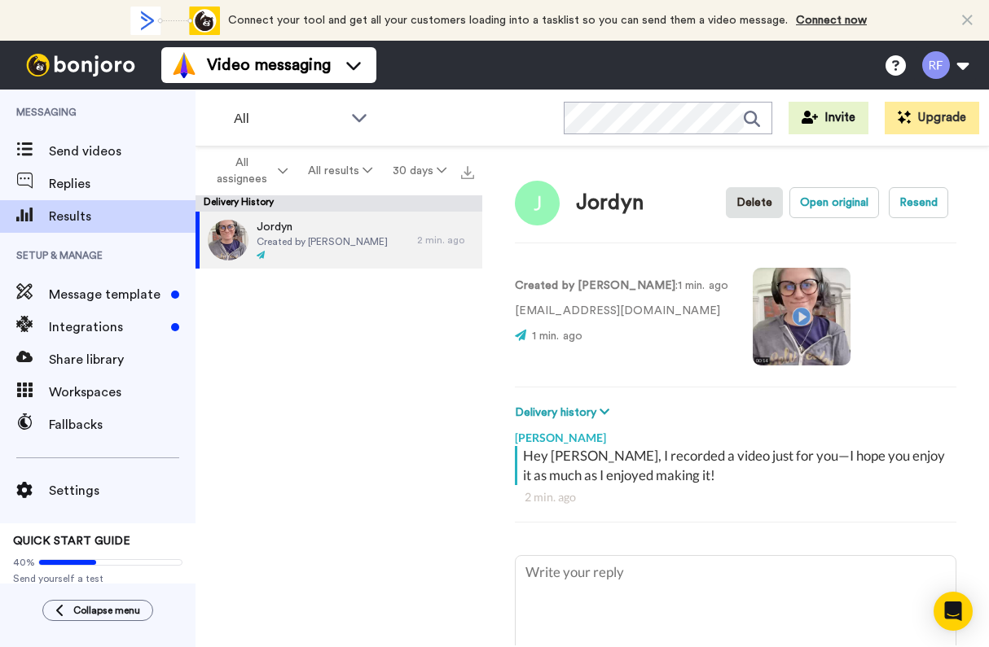
click at [610, 214] on div "Jordyn" at bounding box center [610, 203] width 68 height 24
click at [609, 412] on icon at bounding box center [604, 411] width 10 height 11
type textarea "x"
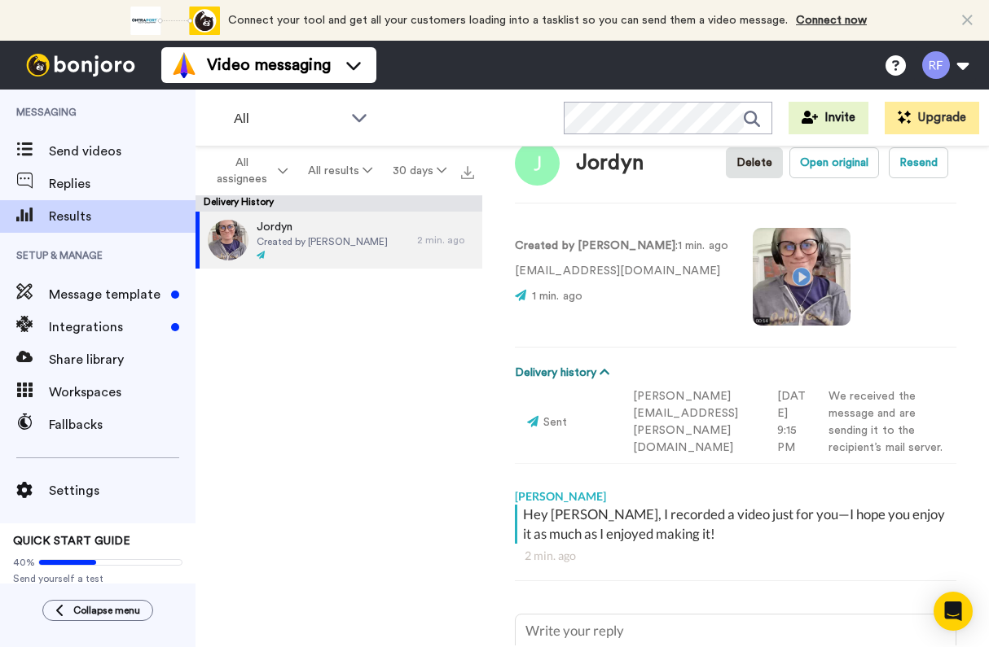
scroll to position [59, 0]
